Goal: Task Accomplishment & Management: Complete application form

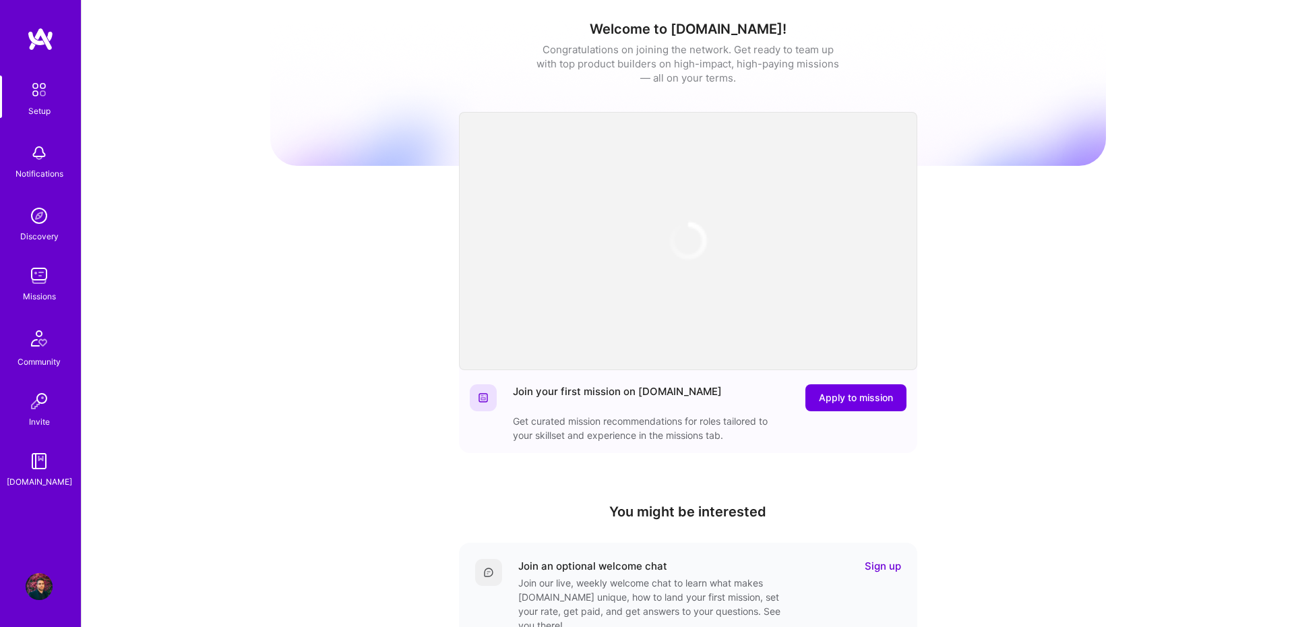
click at [36, 280] on img at bounding box center [39, 275] width 27 height 27
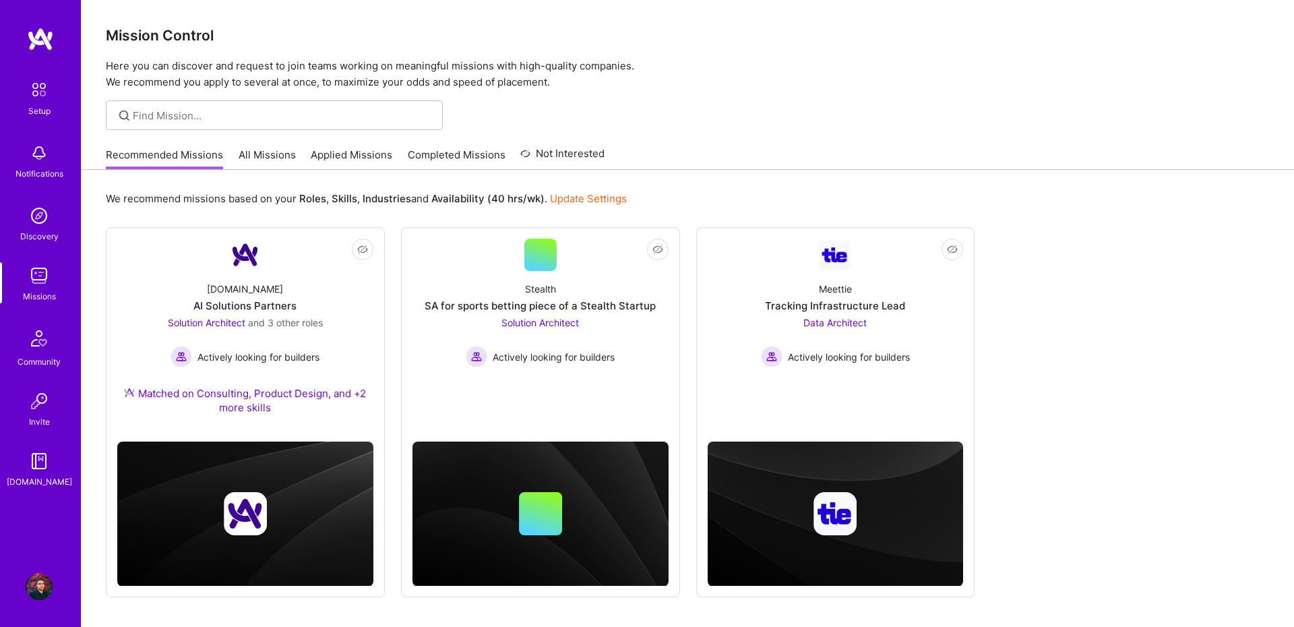
click at [282, 149] on link "All Missions" at bounding box center [267, 159] width 57 height 22
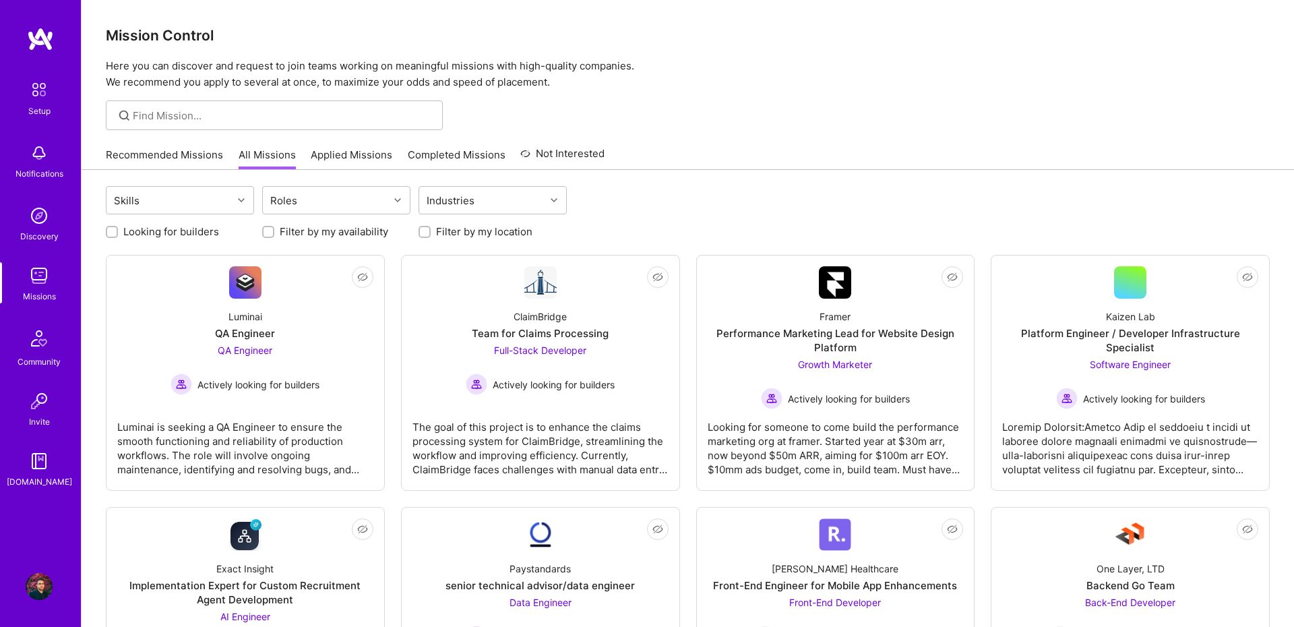
click at [189, 153] on link "Recommended Missions" at bounding box center [164, 159] width 117 height 22
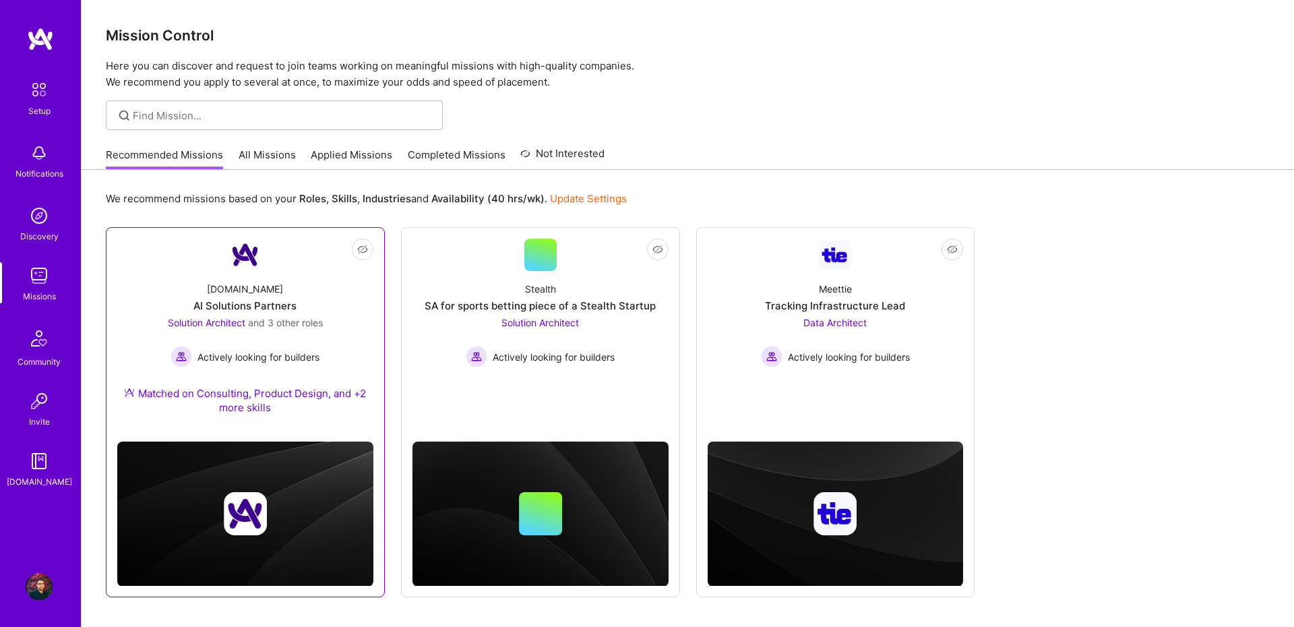
click at [261, 270] on link "Not Interested [DOMAIN_NAME] AI Solutions Partners Solution Architect and 3 oth…" at bounding box center [245, 335] width 256 height 192
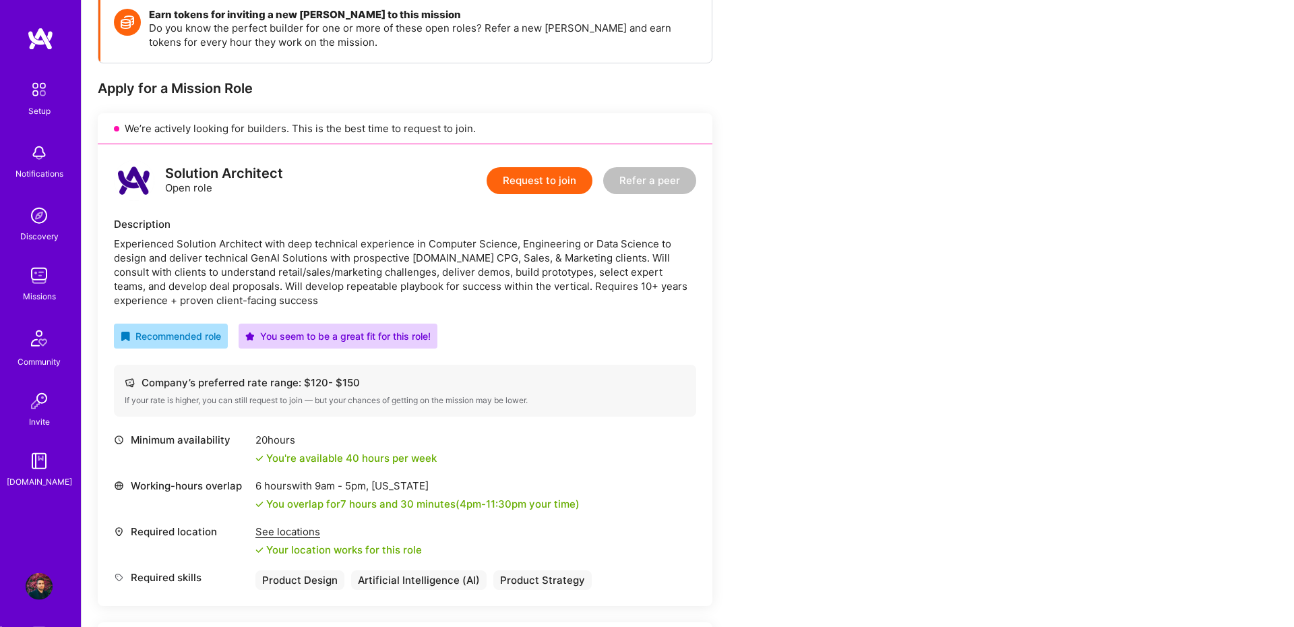
scroll to position [186, 0]
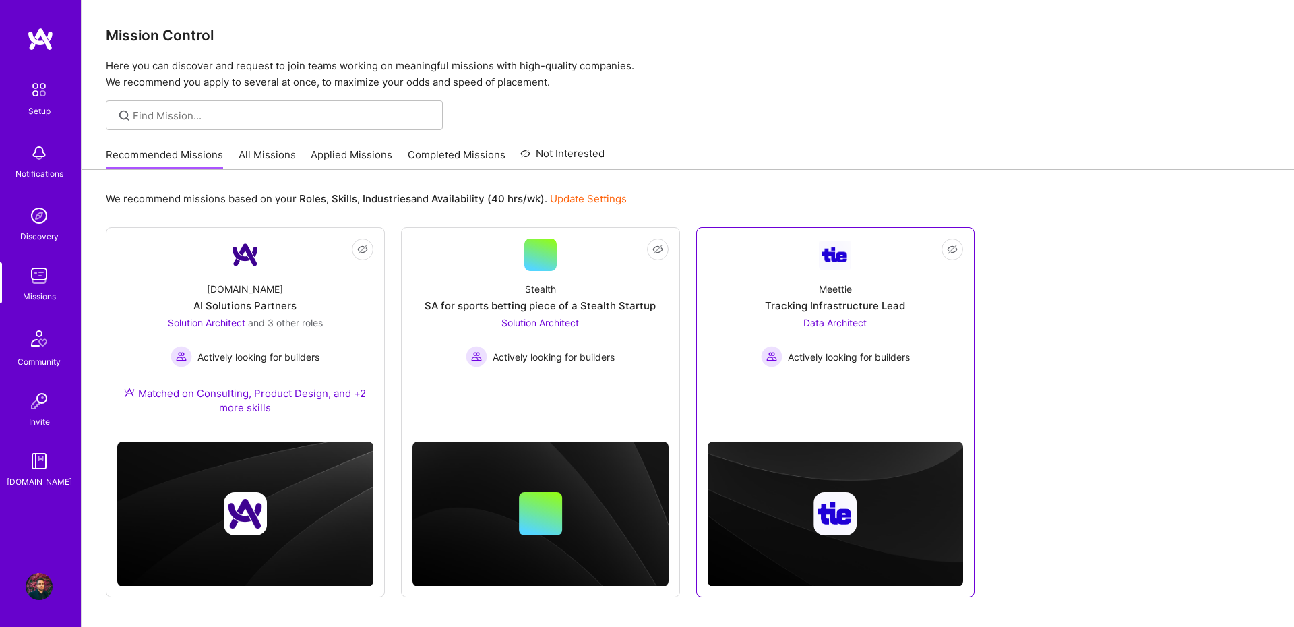
click at [832, 297] on div "Meettie Tracking Infrastructure Lead Data Architect Actively looking for builde…" at bounding box center [836, 319] width 256 height 96
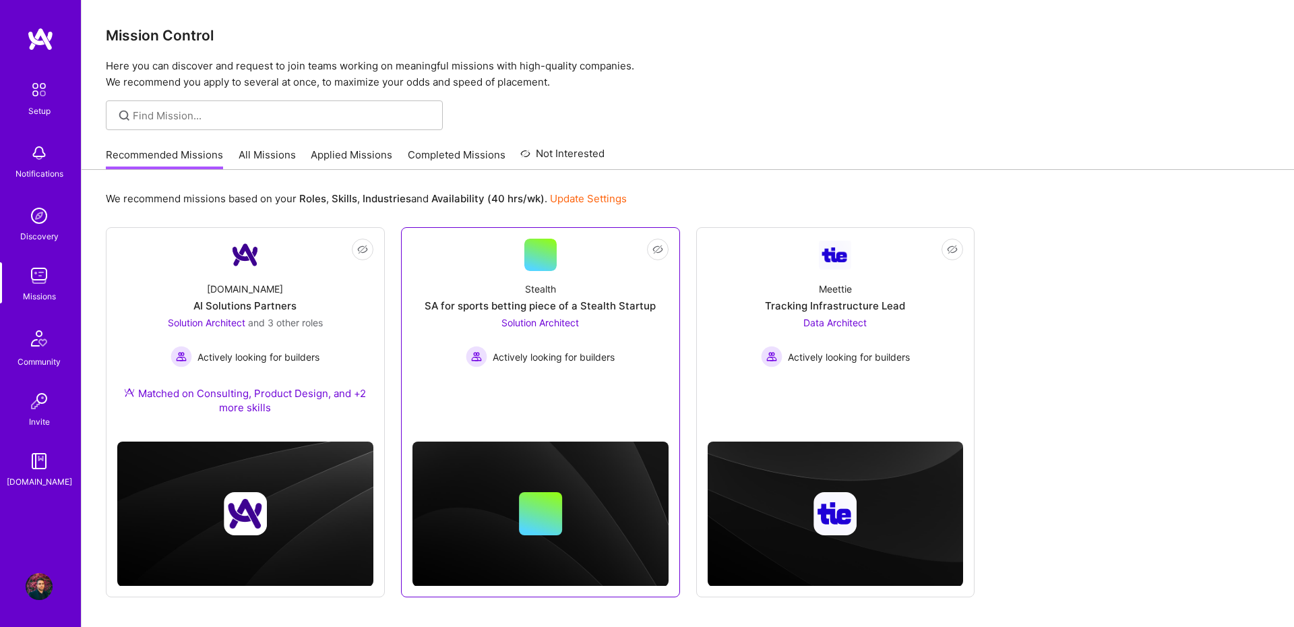
click at [557, 274] on div "Stealth SA for sports betting piece of a Stealth Startup Solution Architect Act…" at bounding box center [540, 319] width 256 height 96
click at [213, 276] on div "[DOMAIN_NAME] AI Solutions Partners Solution Architect and 3 other roles Active…" at bounding box center [245, 351] width 256 height 160
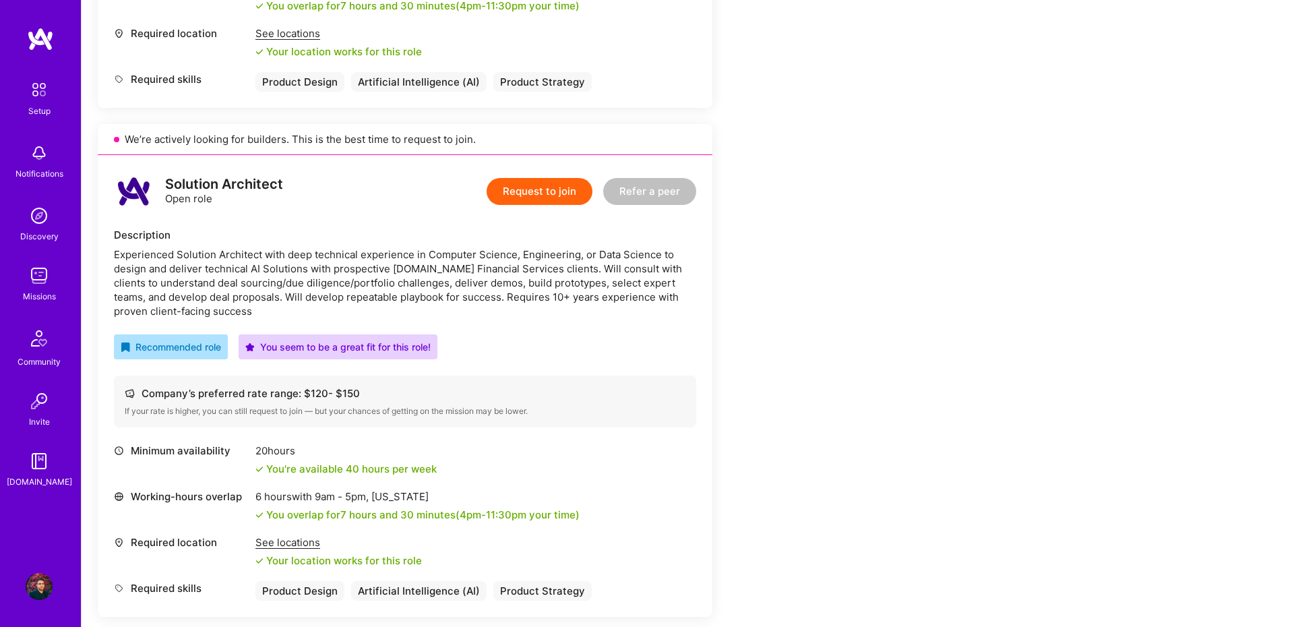
scroll to position [1581, 0]
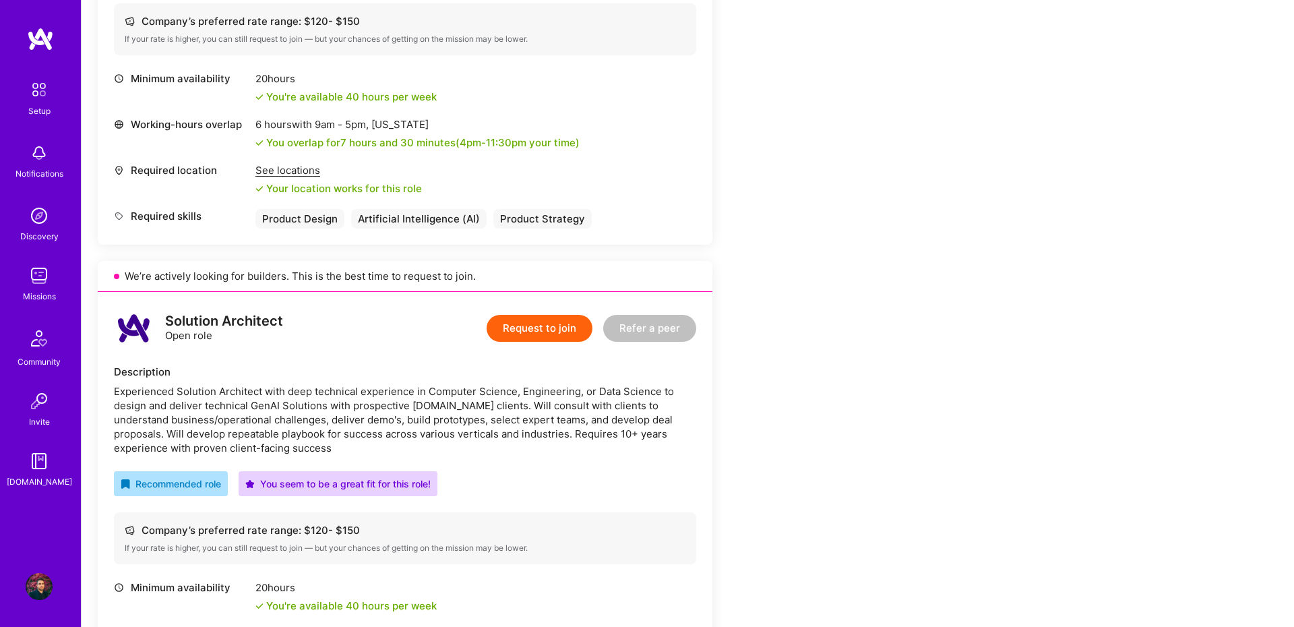
click at [456, 432] on div "Experienced Solution Architect with deep technical experience in Computer Scien…" at bounding box center [405, 419] width 582 height 71
click at [556, 455] on div "Solution Architect Open role Request to join Refer a peer Description Experienc…" at bounding box center [405, 523] width 615 height 462
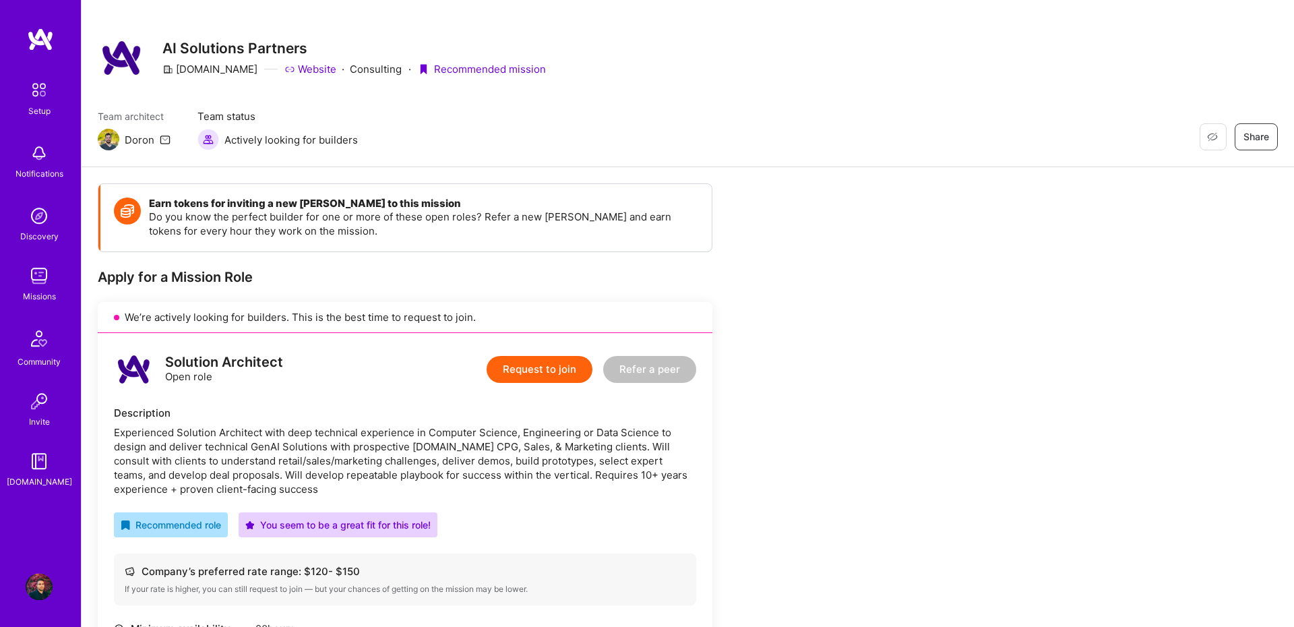
scroll to position [0, 0]
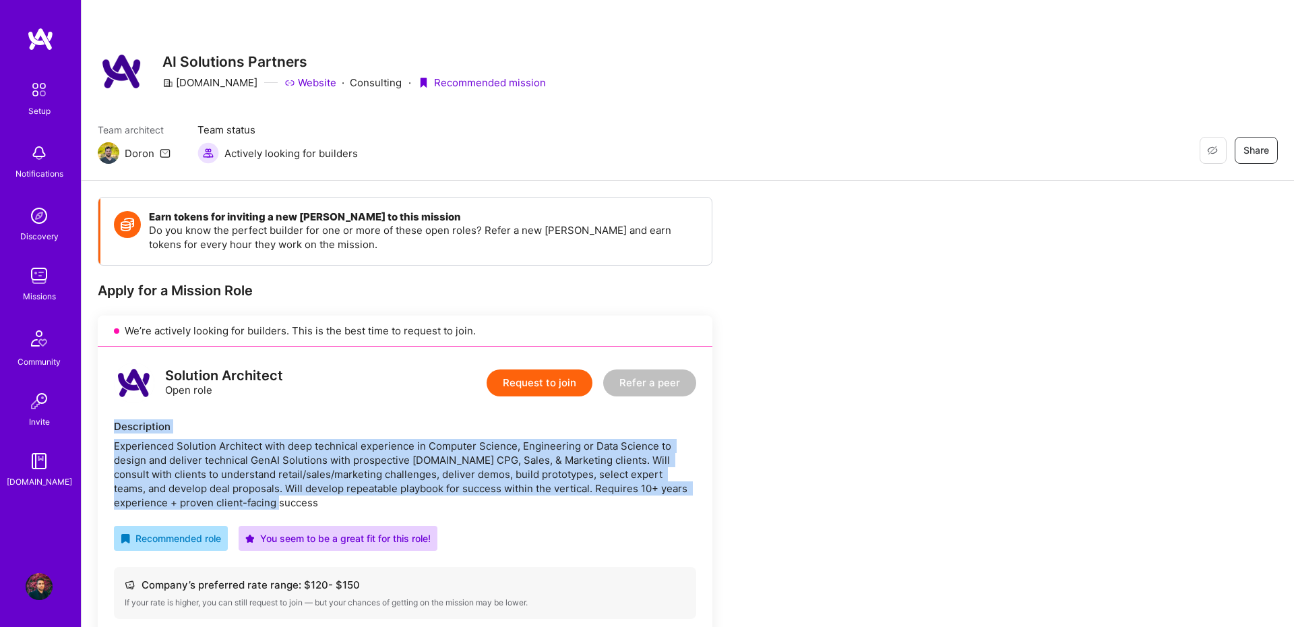
drag, startPoint x: 112, startPoint y: 427, endPoint x: 266, endPoint y: 503, distance: 172.1
click at [266, 503] on div "Solution Architect Open role Request to join Refer a peer Description Experienc…" at bounding box center [405, 577] width 615 height 462
copy div "Description Experienced Solution Architect with deep technical experience in Co…"
click at [682, 476] on div "Experienced Solution Architect with deep technical experience in Computer Scien…" at bounding box center [405, 474] width 582 height 71
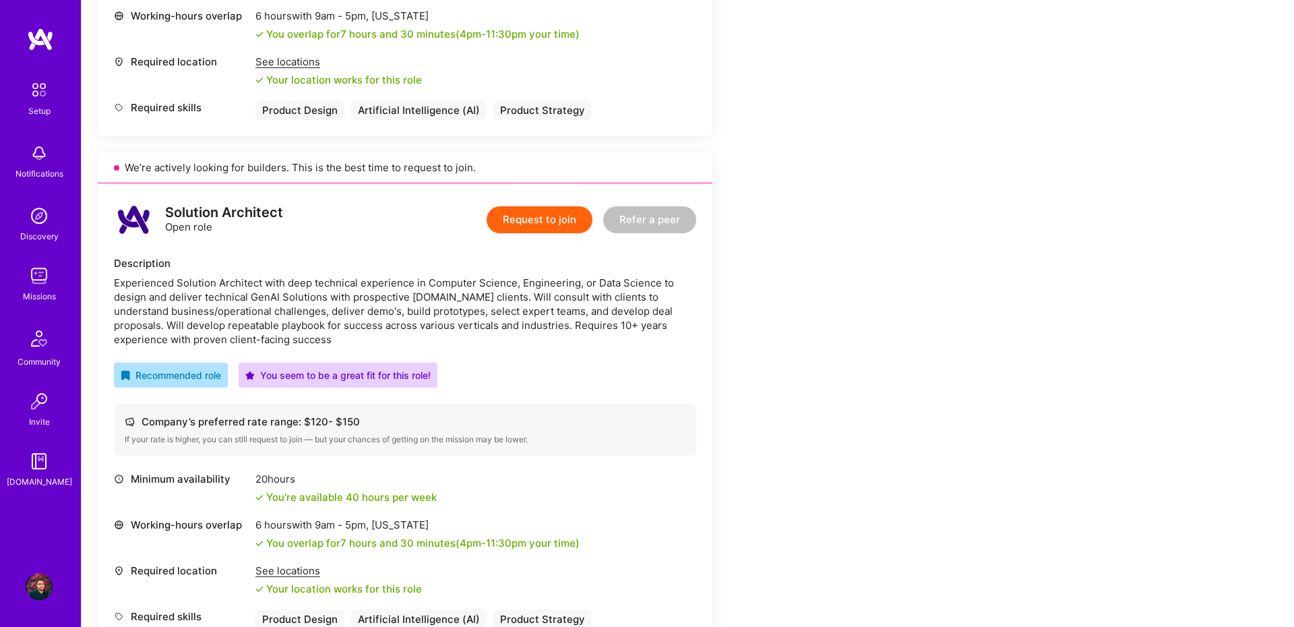
scroll to position [1767, 0]
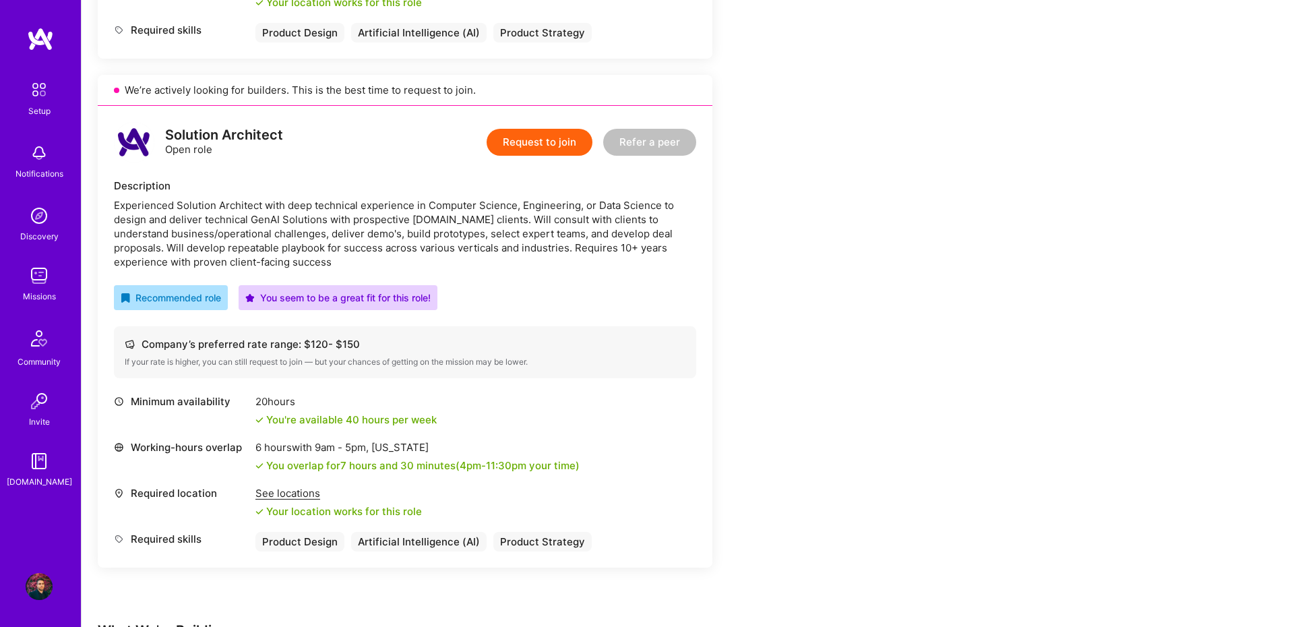
click at [247, 241] on div "Experienced Solution Architect with deep technical experience in Computer Scien…" at bounding box center [405, 233] width 582 height 71
click at [426, 242] on div "Experienced Solution Architect with deep technical experience in Computer Scien…" at bounding box center [405, 233] width 582 height 71
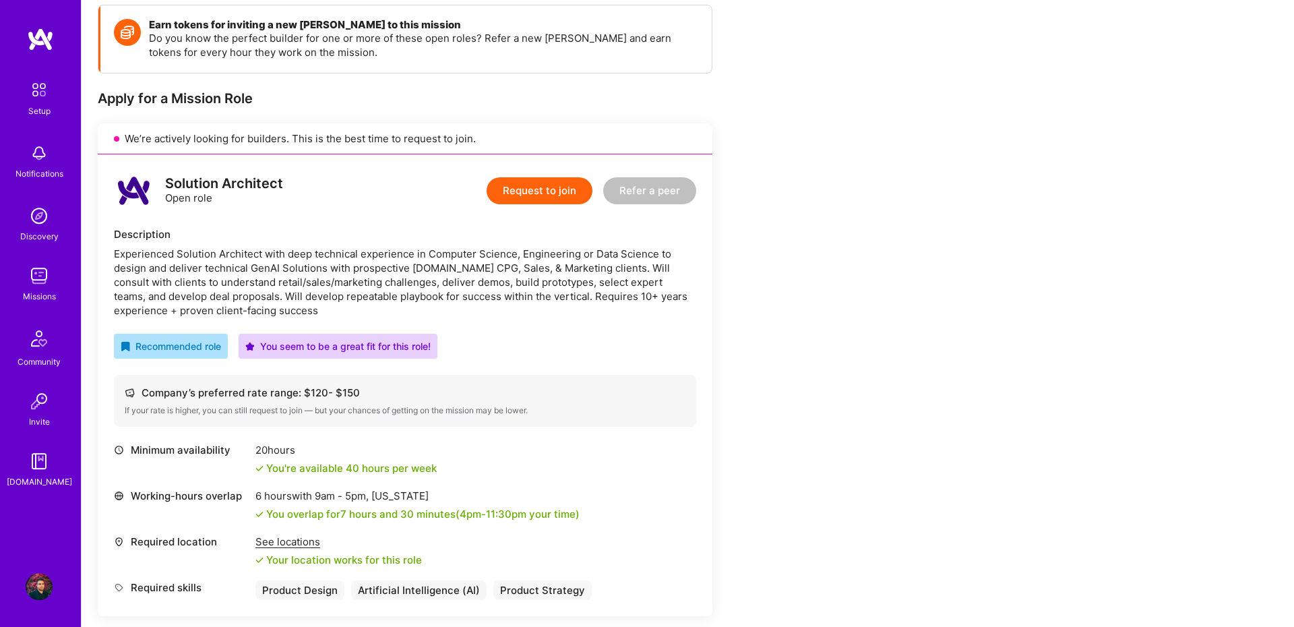
scroll to position [93, 0]
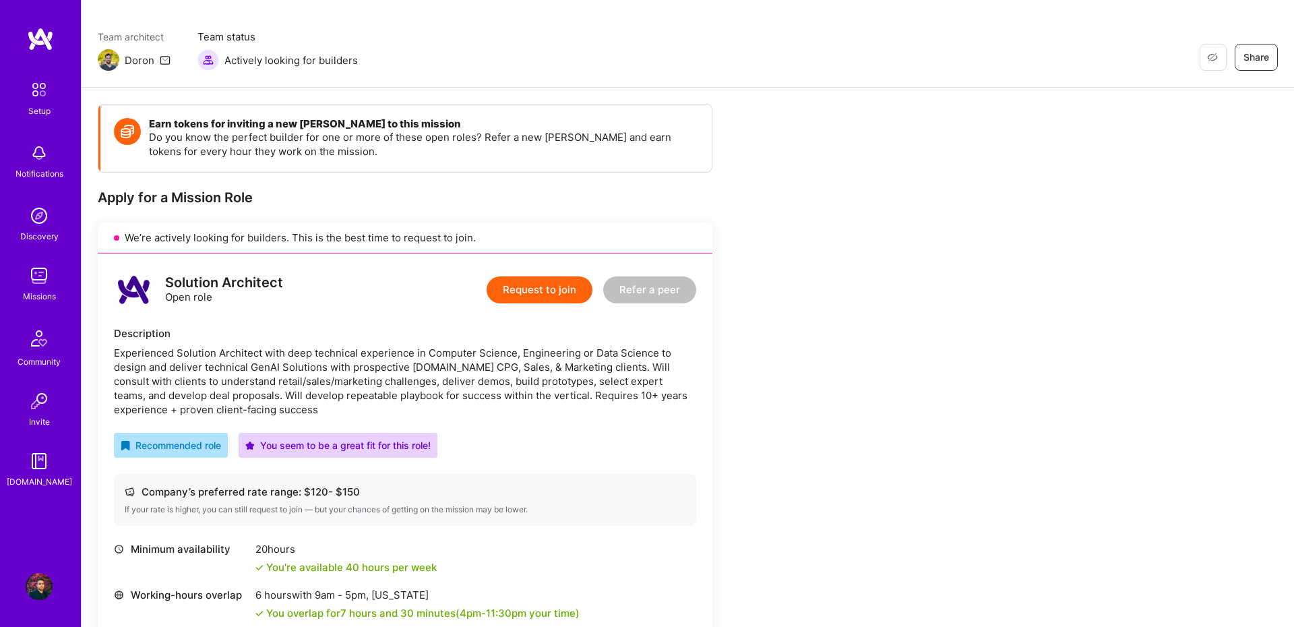
click at [519, 282] on button "Request to join" at bounding box center [540, 289] width 106 height 27
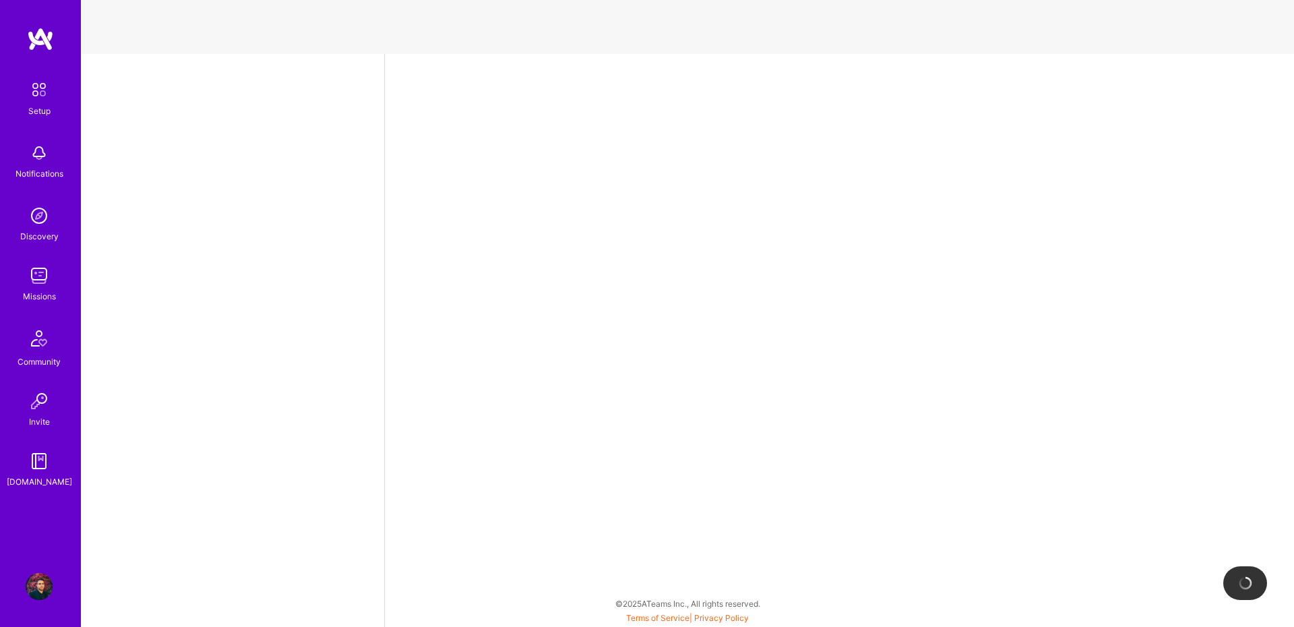
select select "IL"
